Goal: Information Seeking & Learning: Learn about a topic

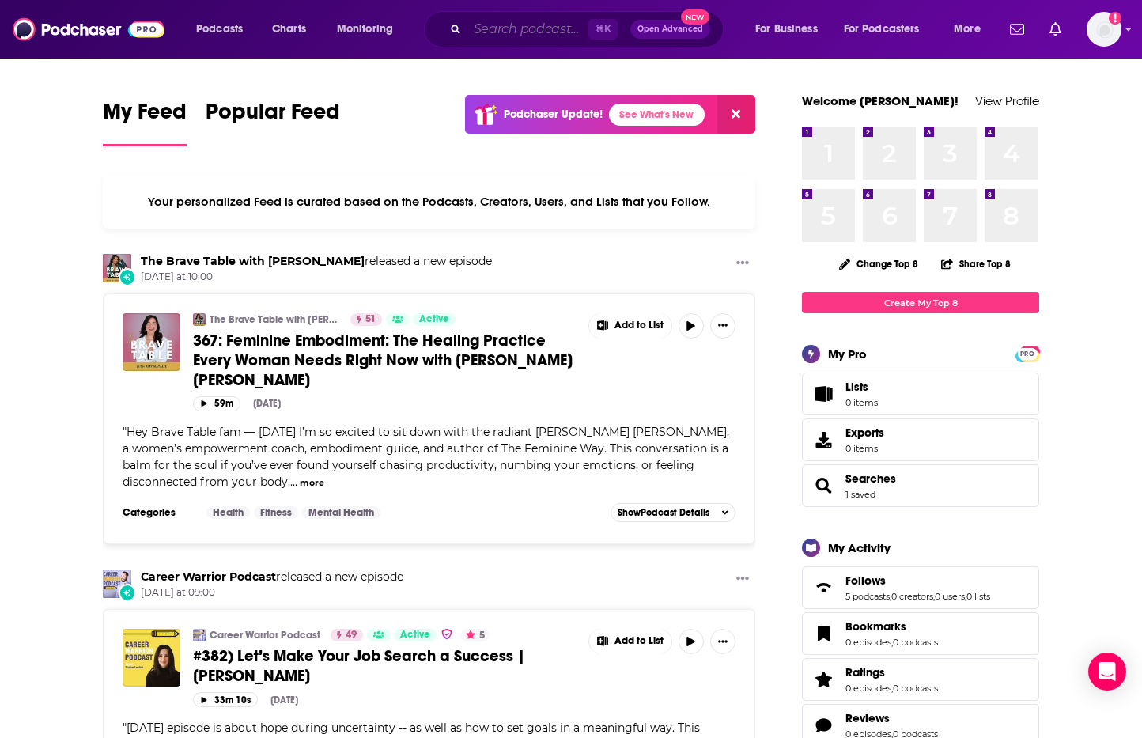
click at [550, 26] on input "Search podcasts, credits, & more..." at bounding box center [527, 29] width 121 height 25
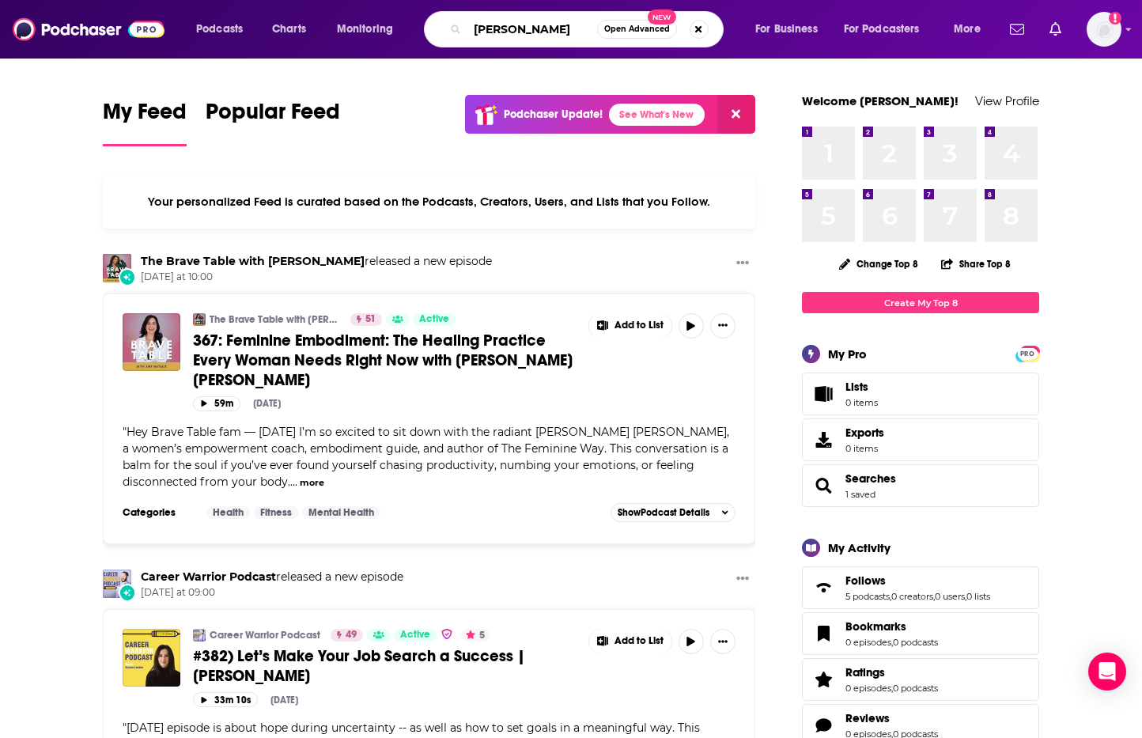
type input "[PERSON_NAME]"
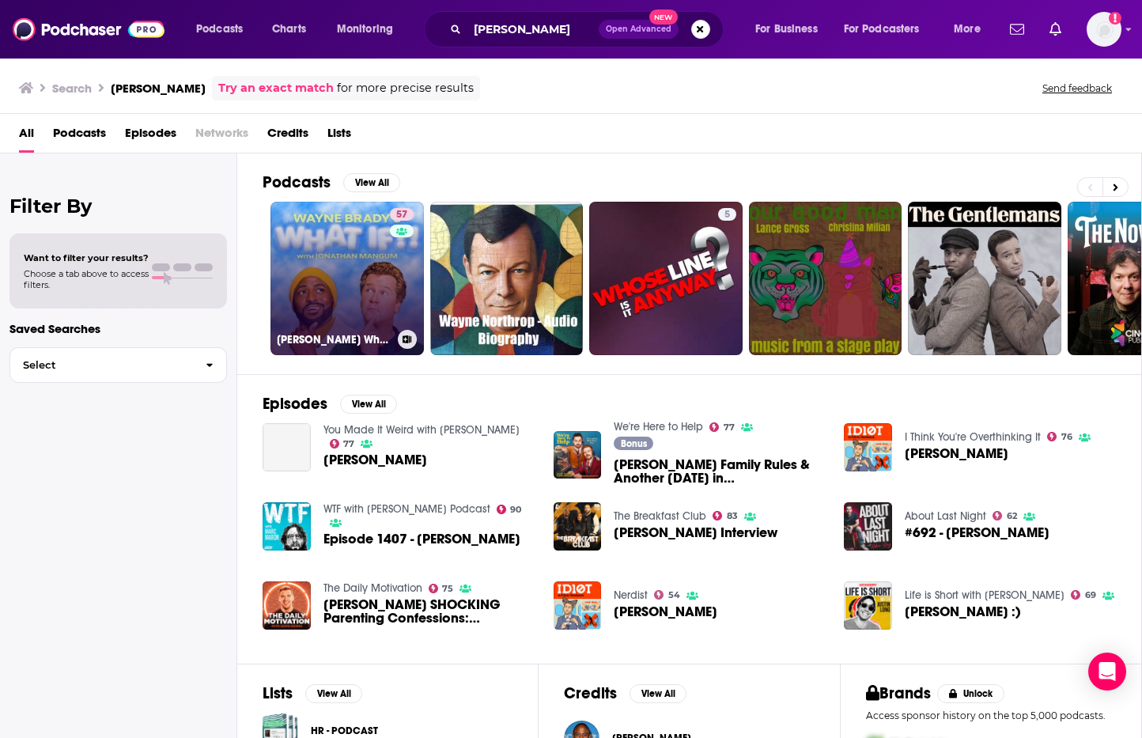
click at [350, 271] on link "57 [PERSON_NAME] What If?! with [PERSON_NAME]" at bounding box center [346, 278] width 153 height 153
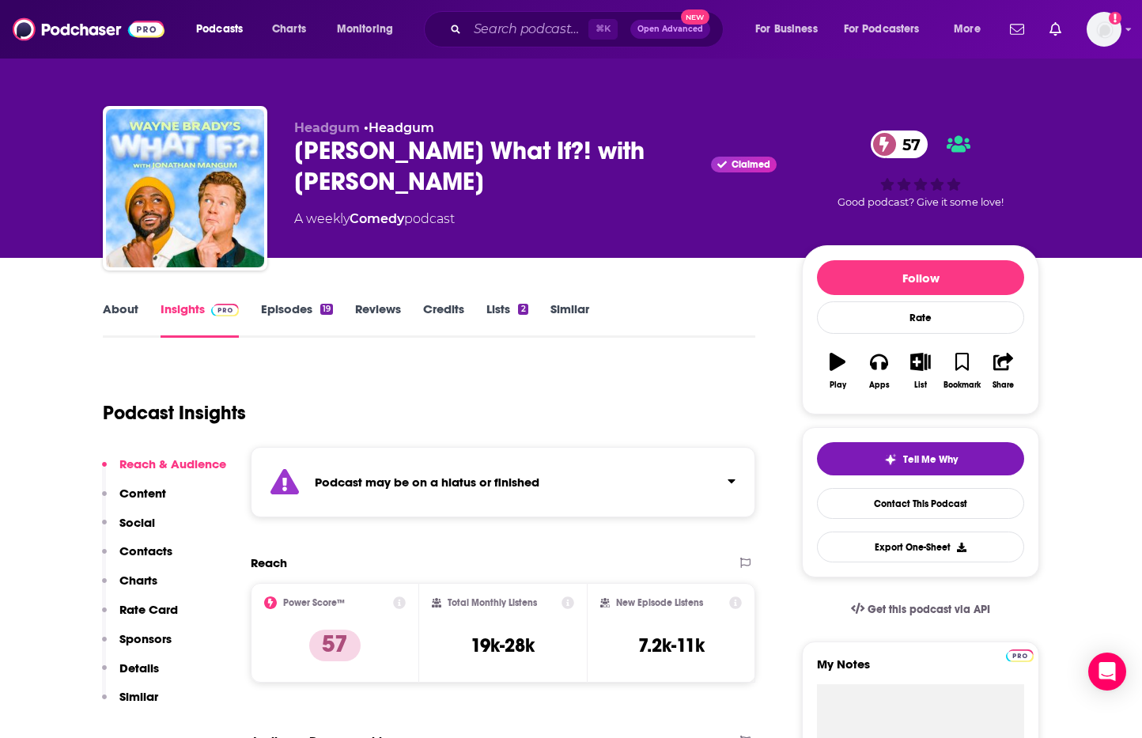
click at [306, 309] on link "Episodes 19" at bounding box center [297, 319] width 72 height 36
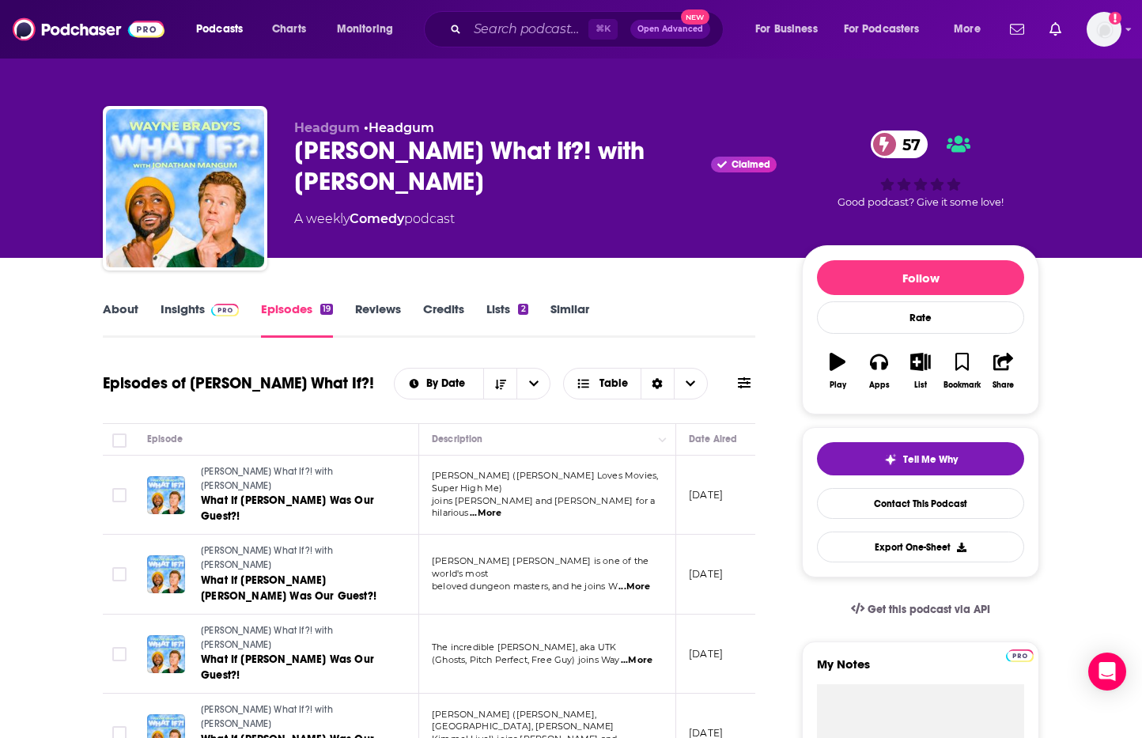
click at [501, 508] on span "...More" at bounding box center [486, 513] width 32 height 13
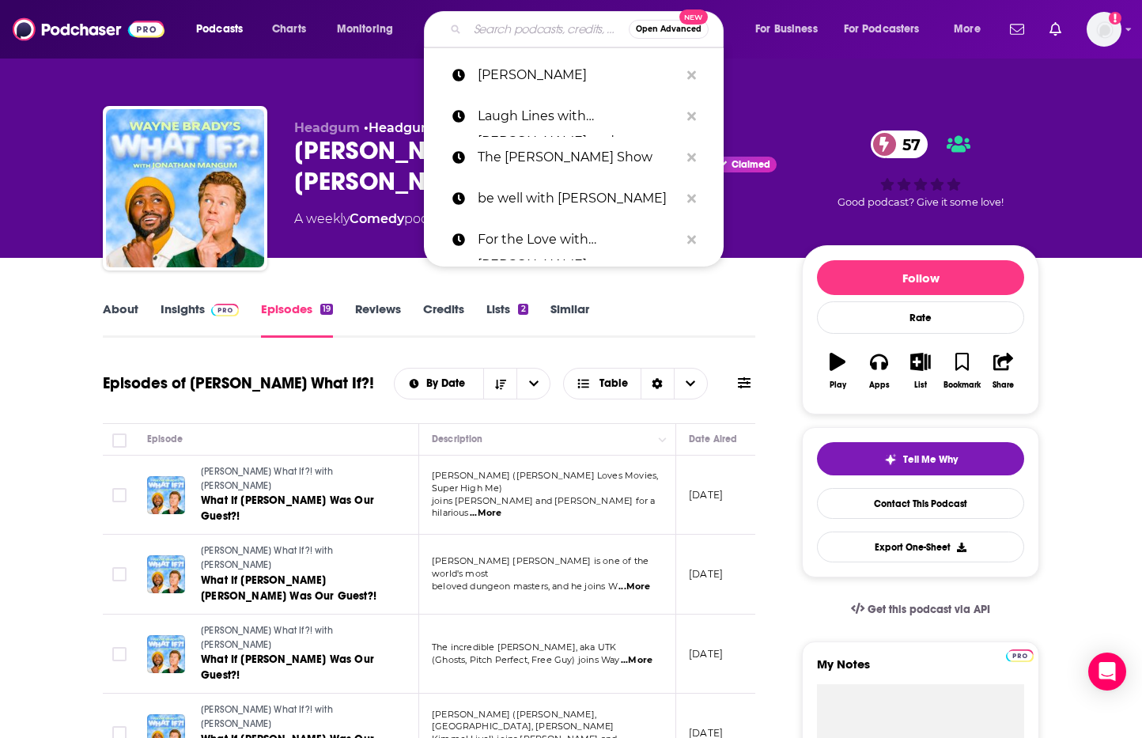
click at [489, 21] on input "Search podcasts, credits, & more..." at bounding box center [547, 29] width 161 height 25
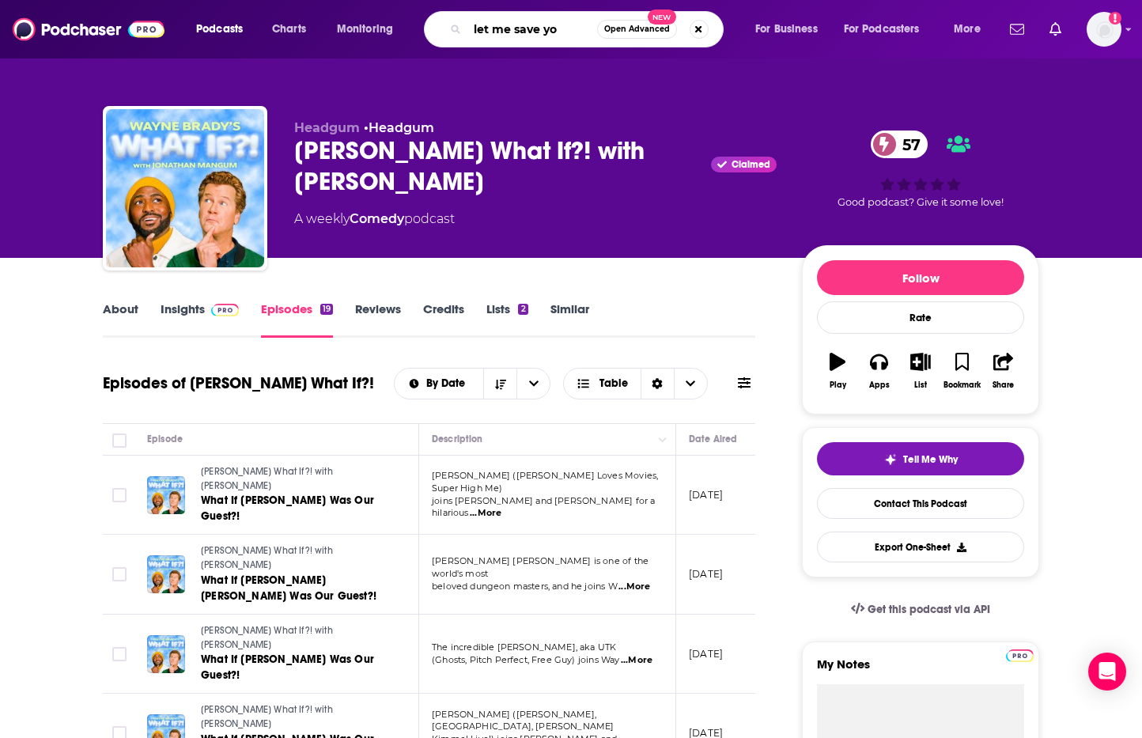
type input "let me save you"
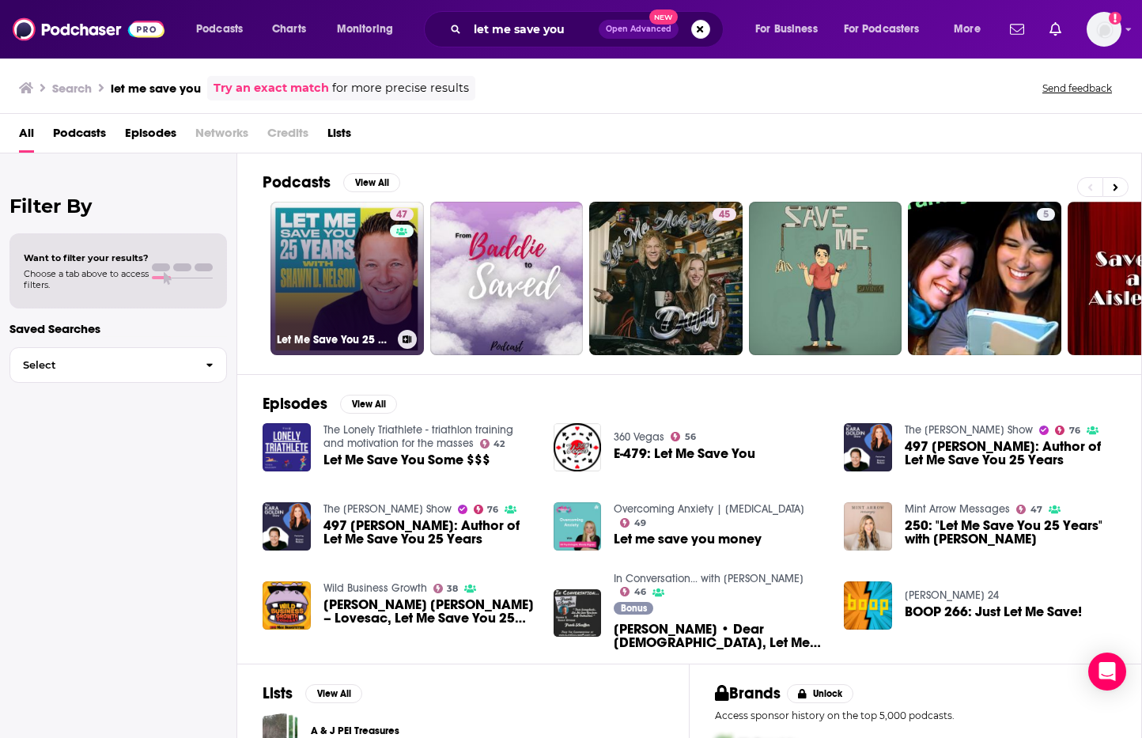
click at [349, 246] on link "47 Let Me Save You 25 Years" at bounding box center [346, 278] width 153 height 153
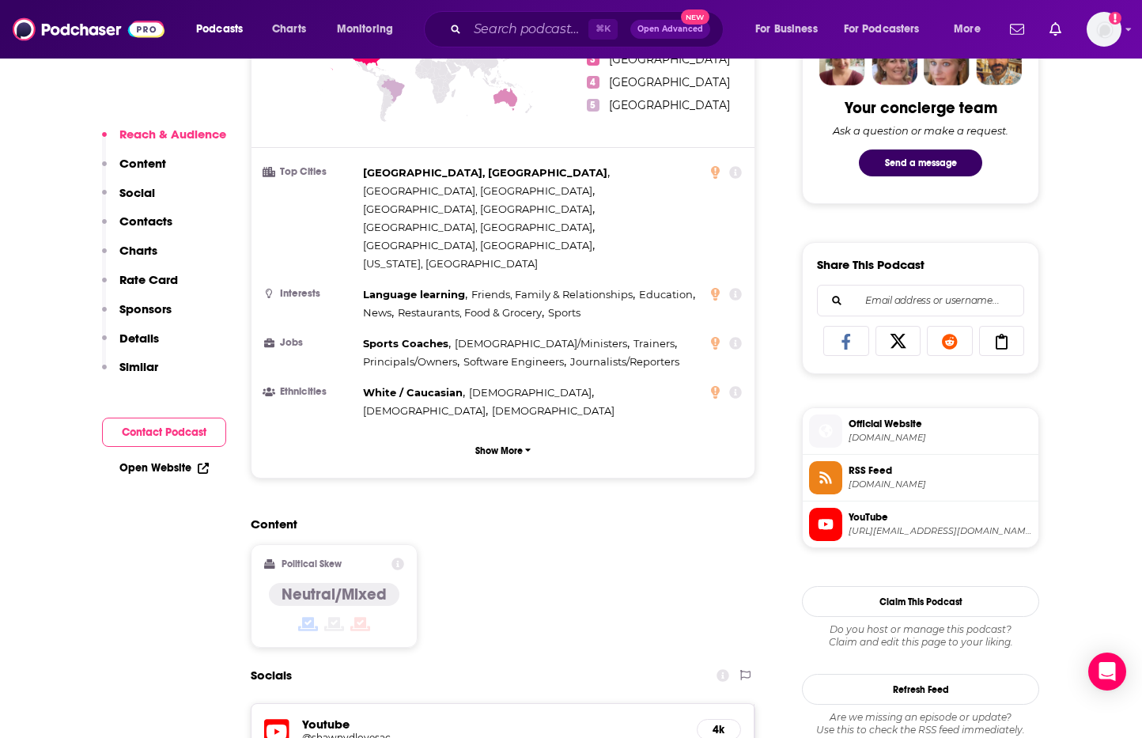
scroll to position [807, 0]
